Goal: Task Accomplishment & Management: Use online tool/utility

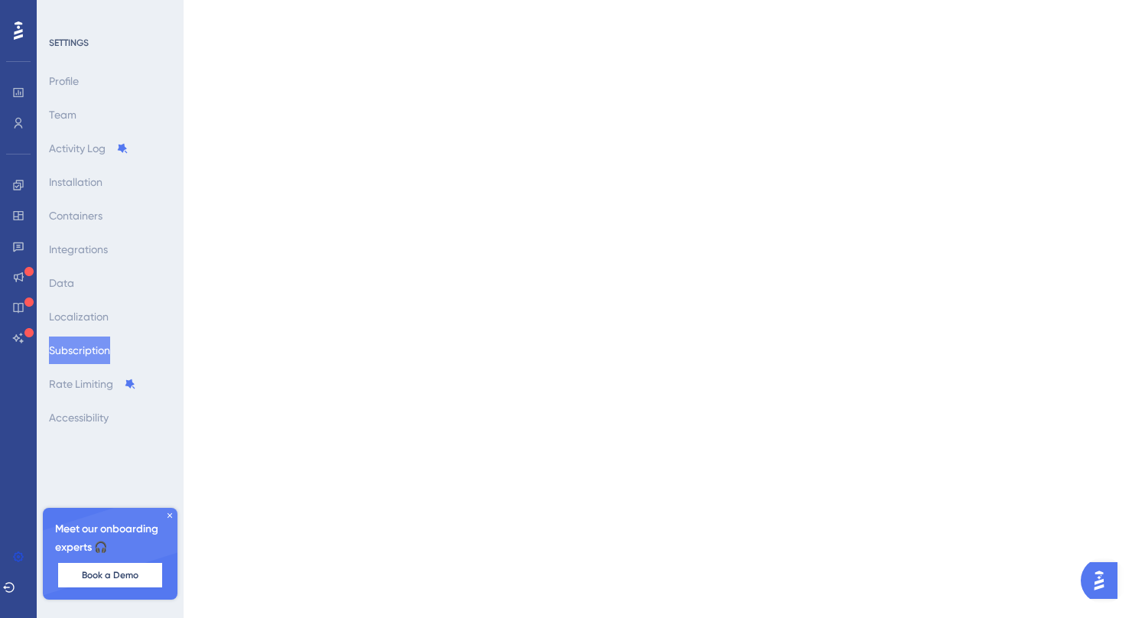
click at [1099, 588] on img "Open AI Assistant Launcher" at bounding box center [1099, 581] width 28 height 28
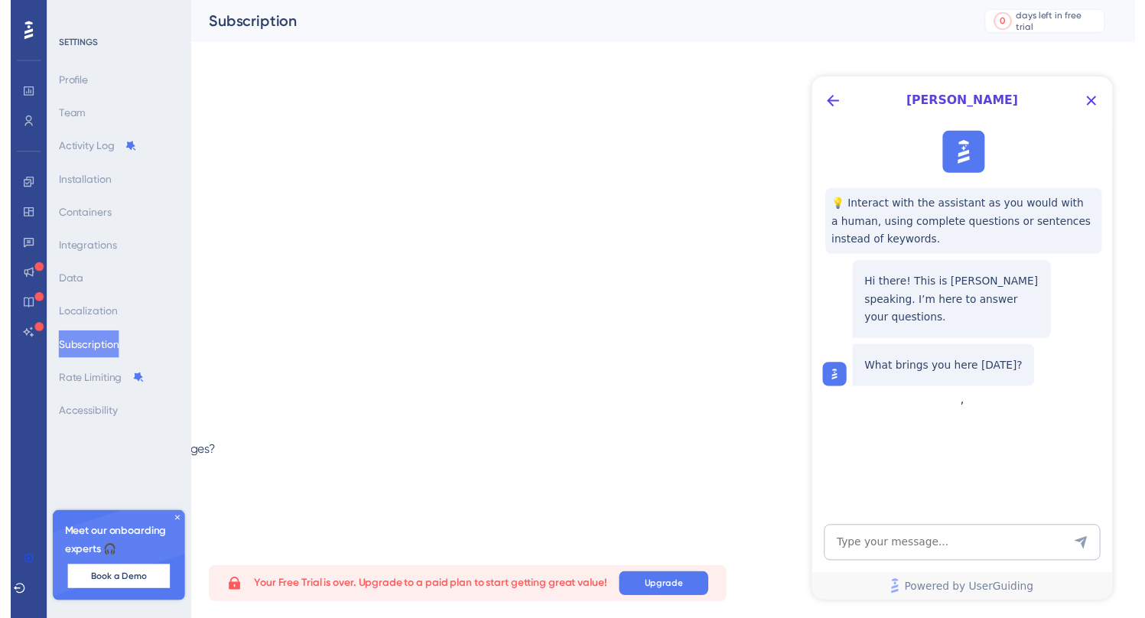
scroll to position [18, 0]
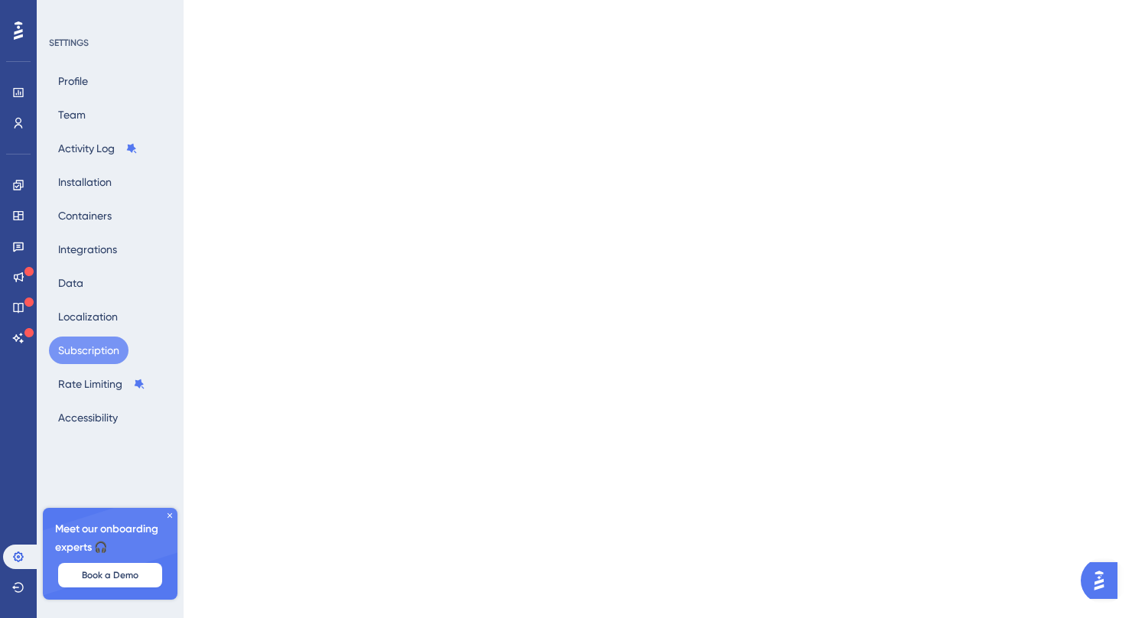
click at [18, 410] on div "Performance Users Engagement Widgets Feedback Product Updates Knowledge Base AI…" at bounding box center [18, 309] width 37 height 618
click at [15, 184] on icon at bounding box center [18, 185] width 12 height 12
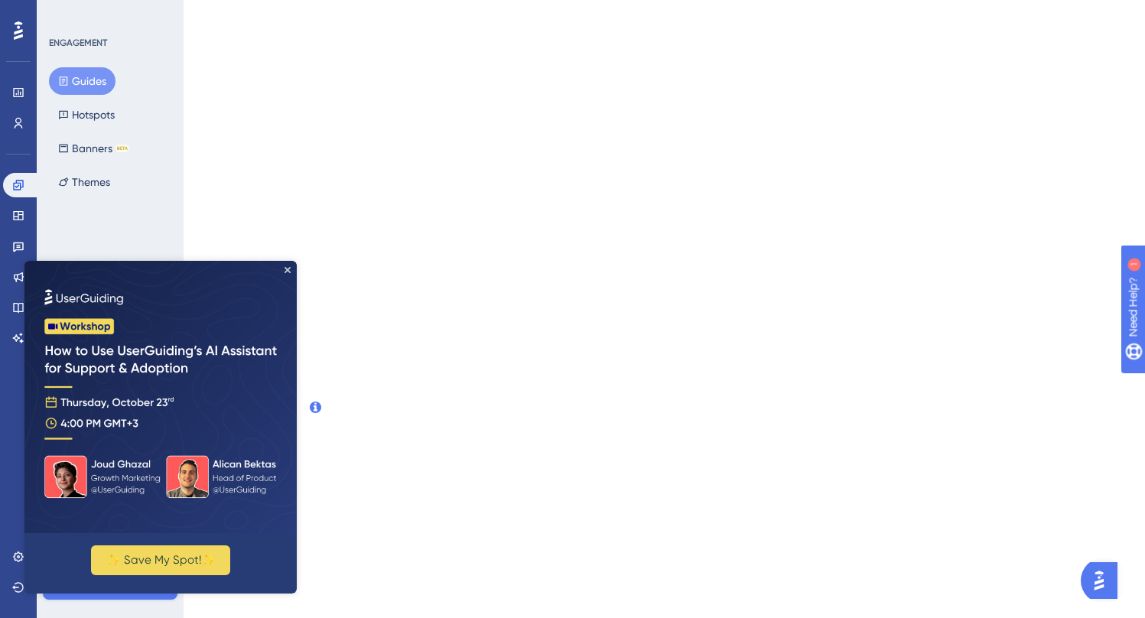
scroll to position [19, 0]
click at [285, 269] on icon "Close Preview" at bounding box center [287, 270] width 6 height 6
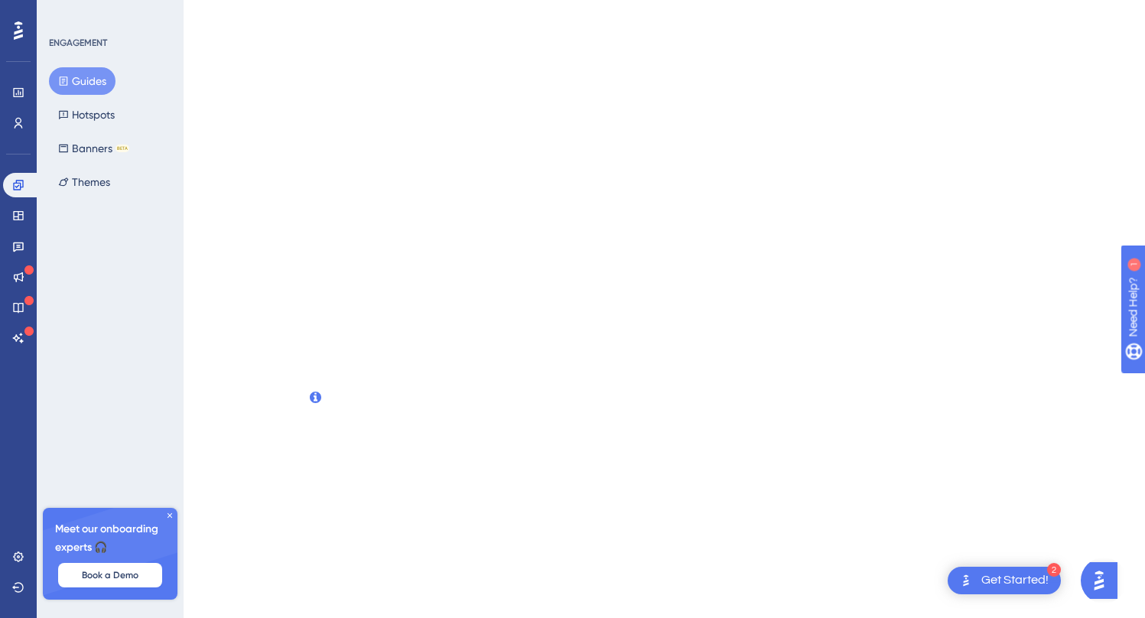
scroll to position [29, 0]
click at [89, 81] on button "Guides" at bounding box center [82, 81] width 67 height 28
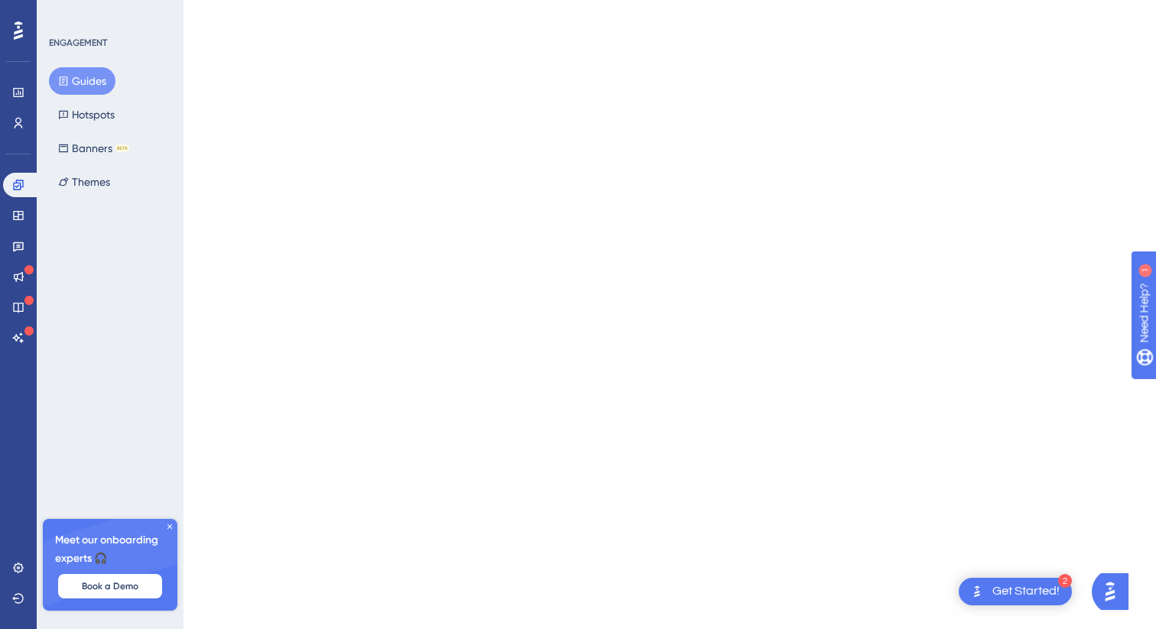
click at [88, 80] on button "Guides" at bounding box center [82, 81] width 67 height 28
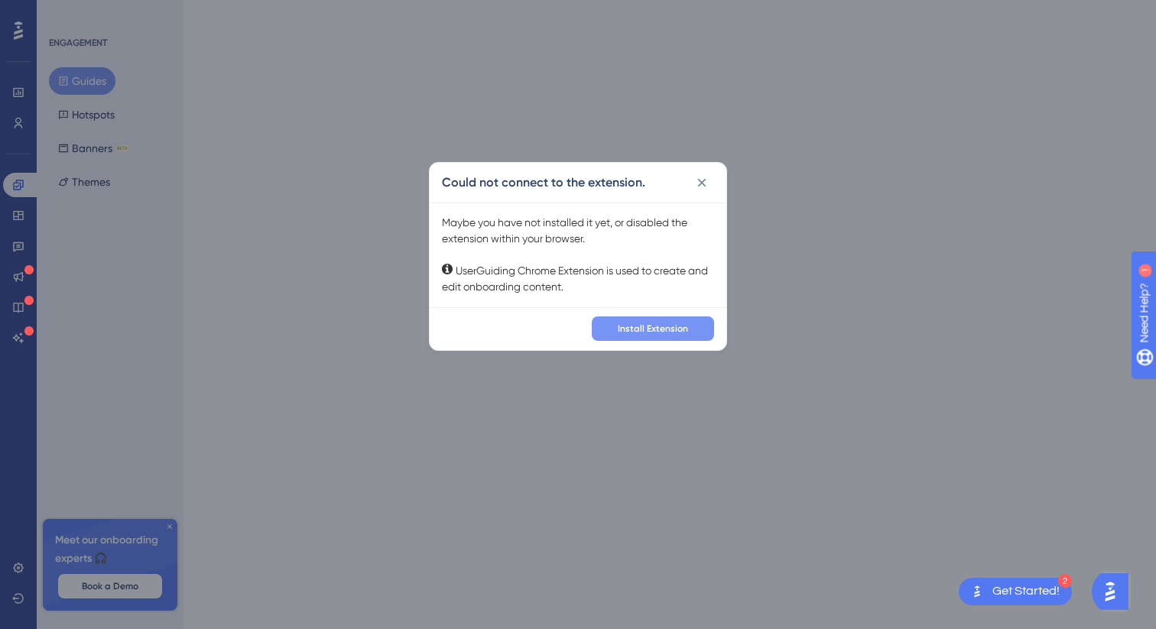
click at [685, 327] on span "Install Extension" at bounding box center [653, 329] width 70 height 12
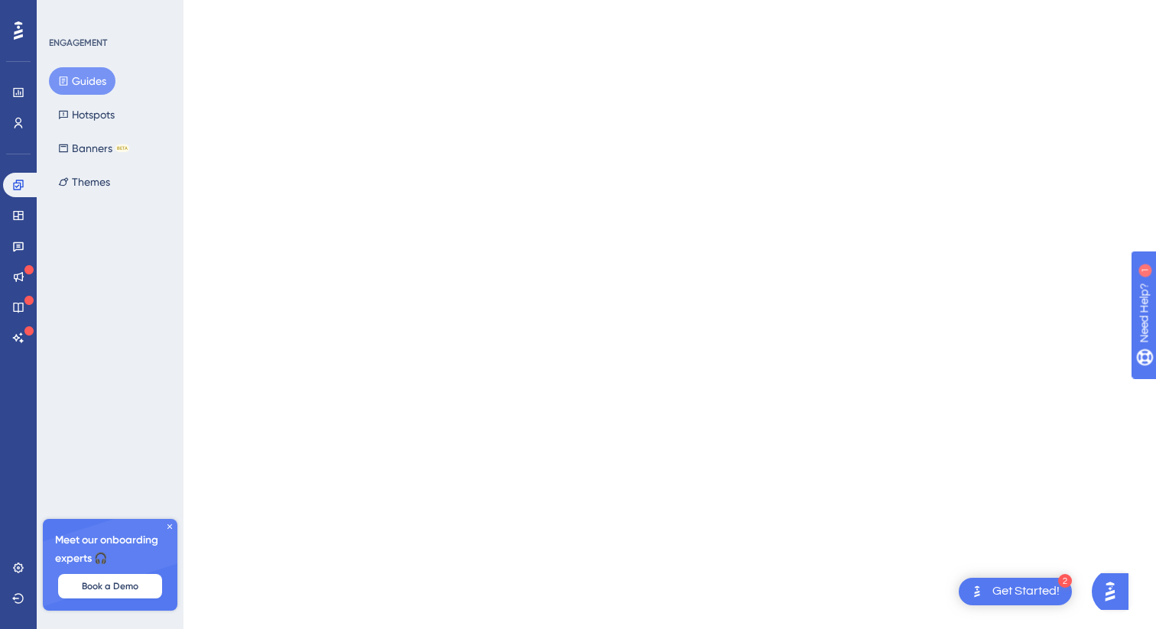
click at [833, 482] on html "2 Get Started! Performance Users Engagement Widgets Feedback Product Updates Kn…" at bounding box center [578, 586] width 1156 height 1173
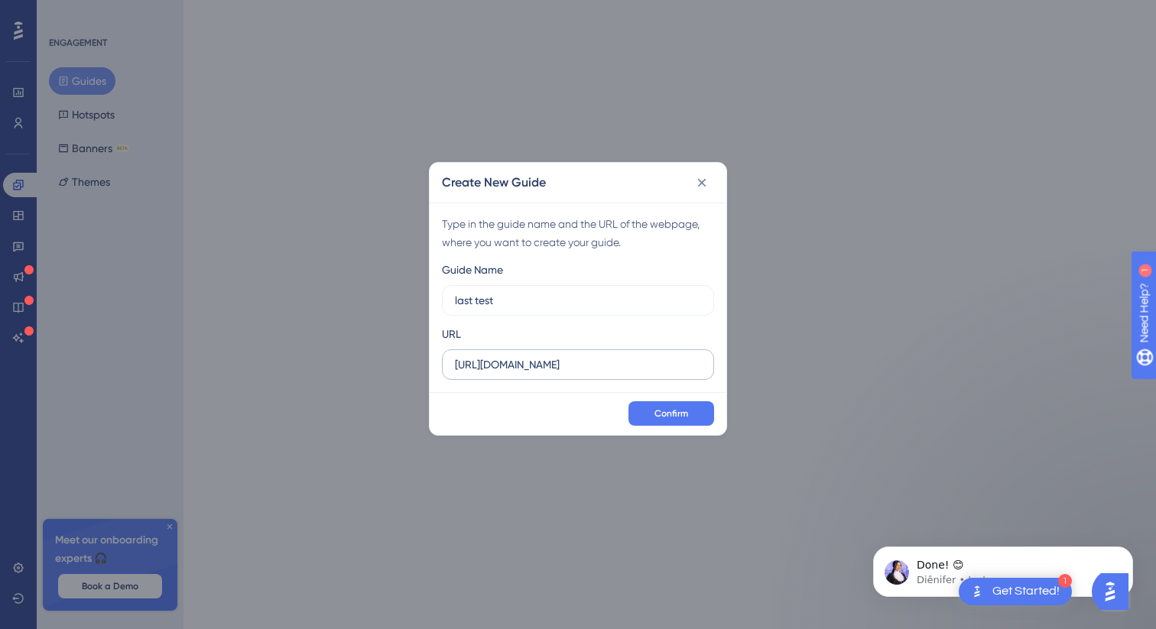
type input "last test"
drag, startPoint x: 692, startPoint y: 368, endPoint x: 423, endPoint y: 368, distance: 269.1
click at [423, 368] on div "Create New Guide Type in the guide name and the URL of the webpage, where you w…" at bounding box center [578, 314] width 1156 height 629
paste input "[DOMAIN_NAME]/"
type input "[URL][DOMAIN_NAME]"
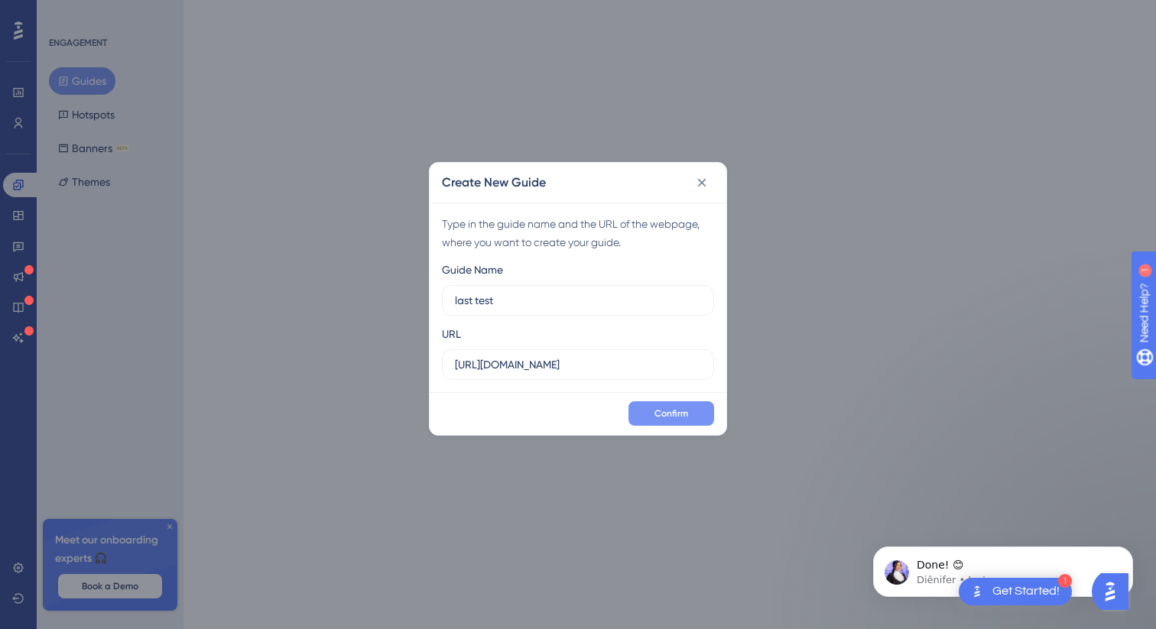
click at [674, 416] on span "Confirm" at bounding box center [671, 414] width 34 height 12
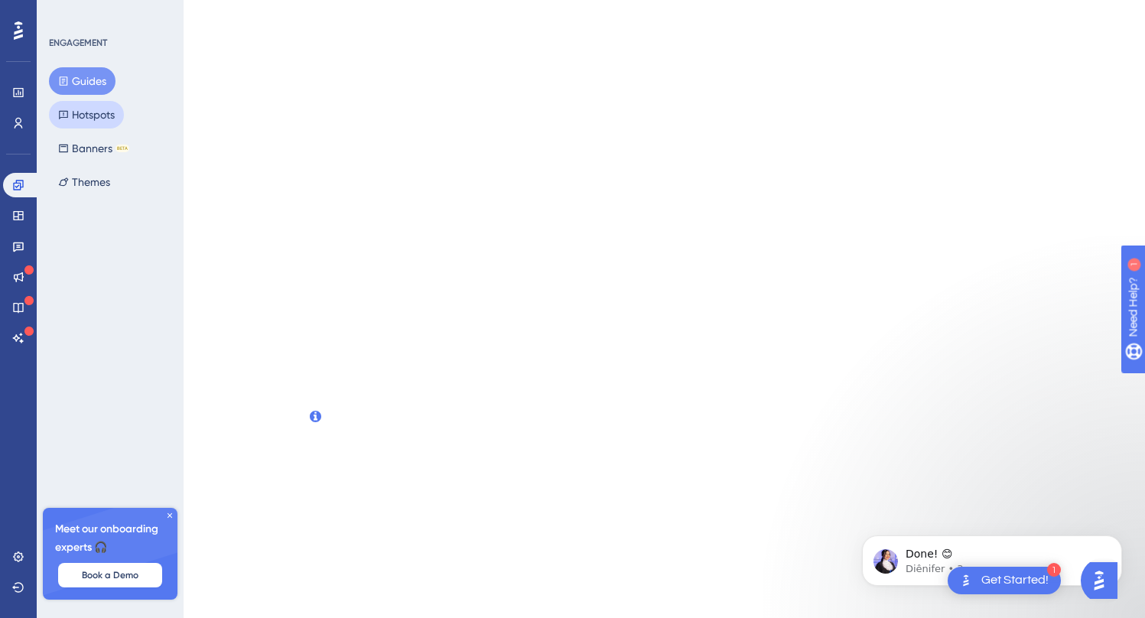
click at [103, 114] on button "Hotspots" at bounding box center [86, 115] width 75 height 28
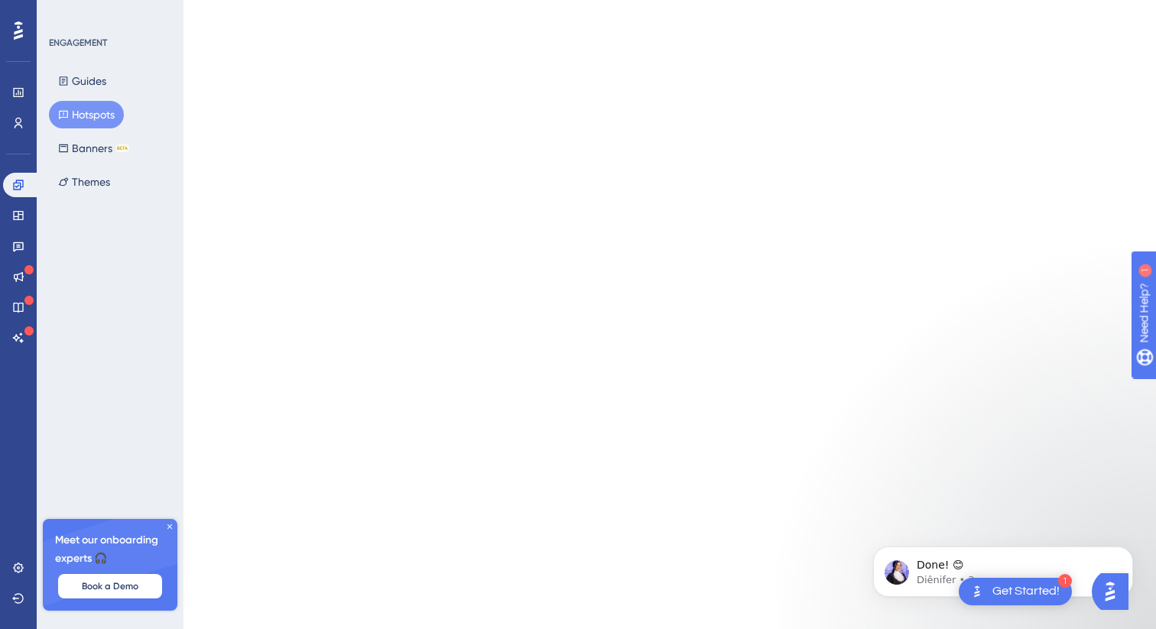
click at [401, 297] on html "1 Get Started! Performance Users Engagement Widgets Feedback Product Updates Kn…" at bounding box center [578, 488] width 1156 height 977
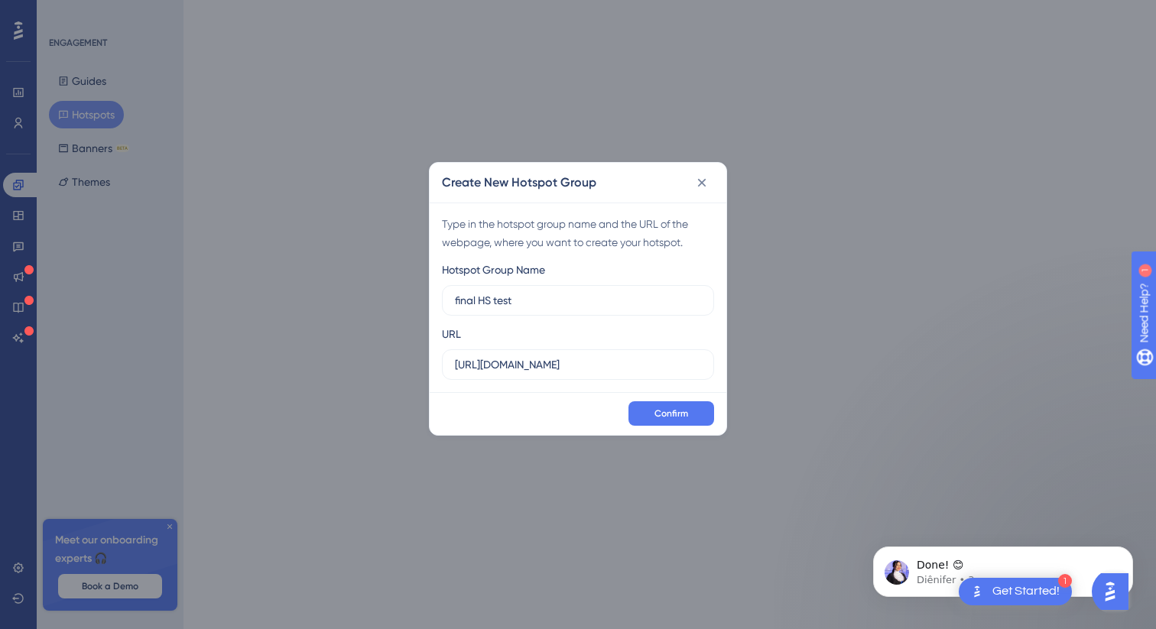
type input "final HS test"
click at [667, 432] on div "Confirm" at bounding box center [578, 413] width 297 height 43
click at [674, 406] on button "Confirm" at bounding box center [671, 413] width 86 height 24
